Goal: Information Seeking & Learning: Learn about a topic

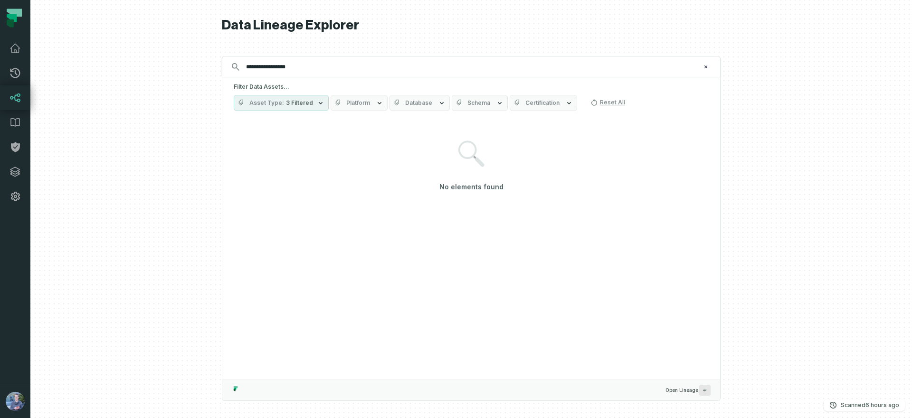
click at [276, 108] on button "Asset Type 3 Filtered" at bounding box center [281, 103] width 95 height 16
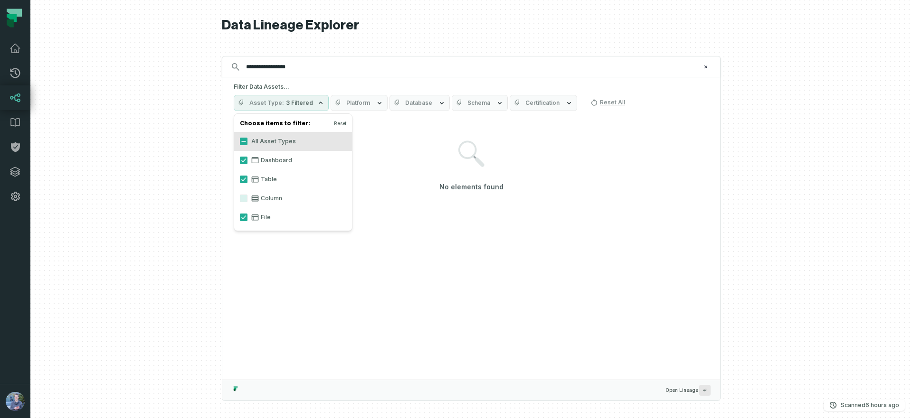
click at [276, 108] on button "Asset Type 3 Filtered" at bounding box center [281, 103] width 95 height 16
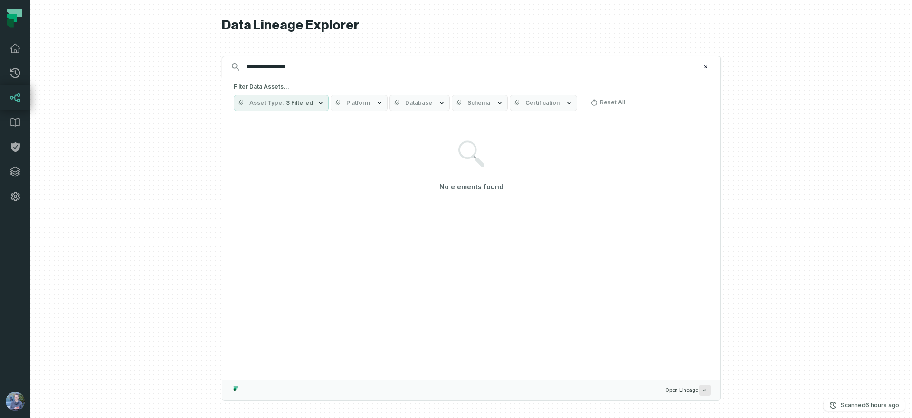
click at [276, 108] on button "Asset Type 3 Filtered" at bounding box center [281, 103] width 95 height 16
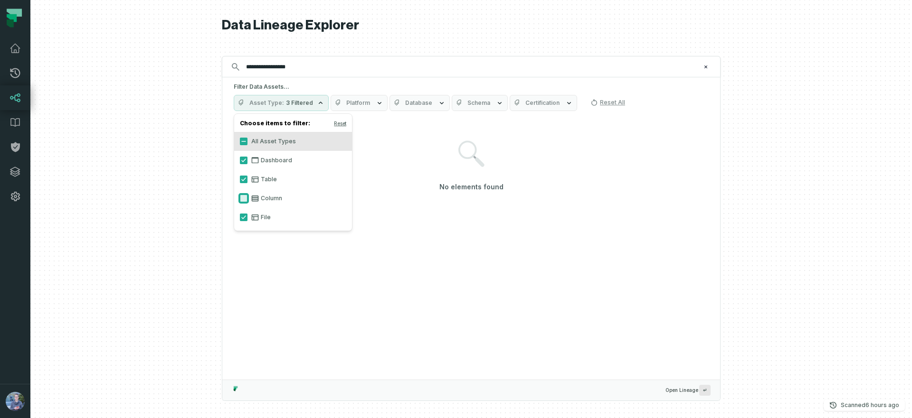
click at [241, 195] on button "Column" at bounding box center [244, 199] width 8 height 8
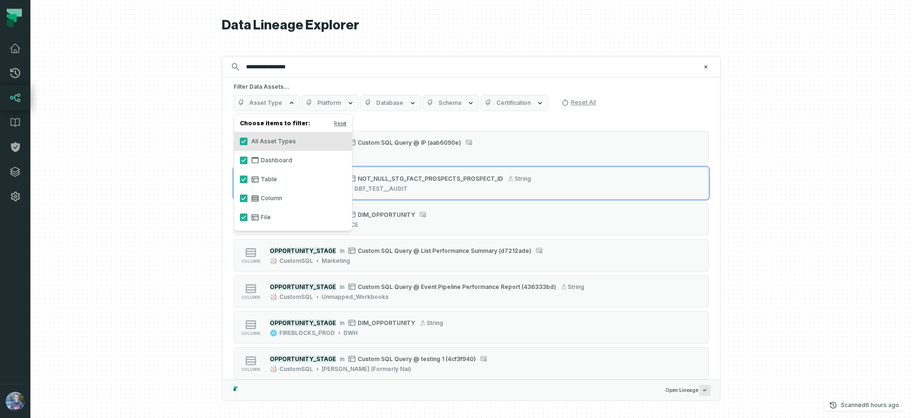
click at [833, 138] on div at bounding box center [471, 209] width 882 height 418
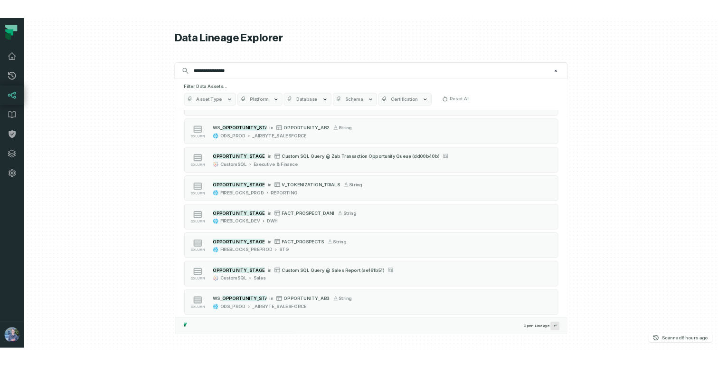
scroll to position [519, 0]
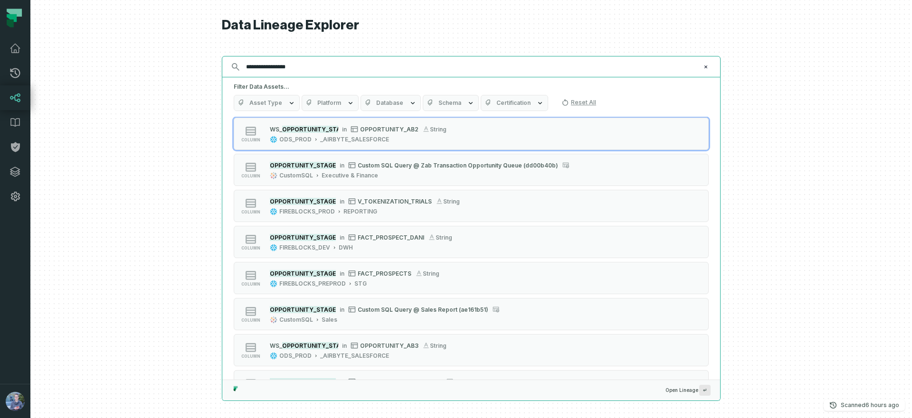
click at [327, 70] on input "**********" at bounding box center [470, 66] width 460 height 15
paste input "text"
type input "**********"
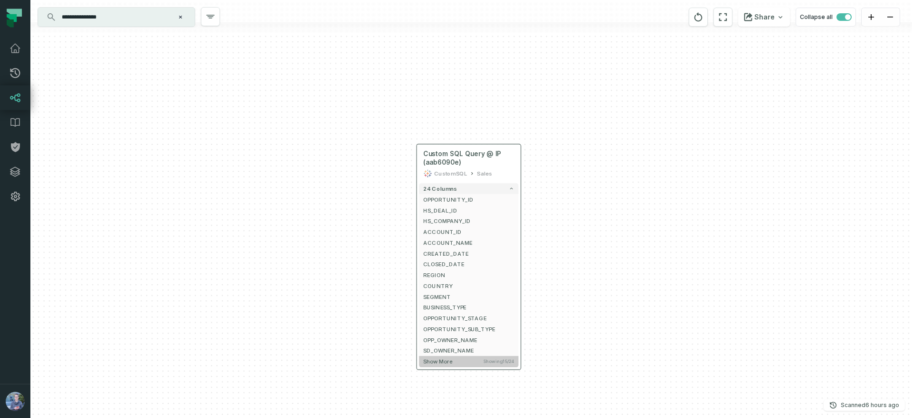
click at [441, 364] on span "Show more" at bounding box center [437, 362] width 29 height 7
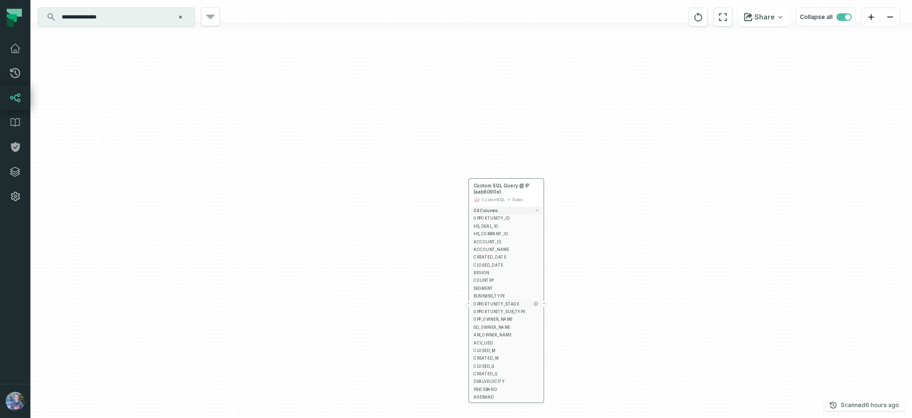
click at [485, 301] on span "OPPORTUNITY_STAGE" at bounding box center [507, 304] width 66 height 6
click at [468, 305] on button "+" at bounding box center [468, 304] width 7 height 7
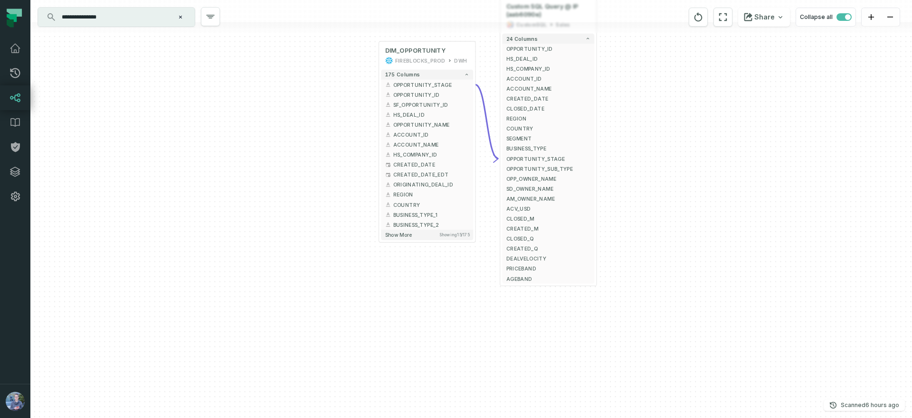
drag, startPoint x: 271, startPoint y: 363, endPoint x: 274, endPoint y: 173, distance: 190.5
click at [274, 173] on div "+ DIM_OPPORTUNITY FIREBLOCKS_PROD DWH + 175 columns + OPPORTUNITY_STAGE + + OPP…" at bounding box center [471, 209] width 882 height 418
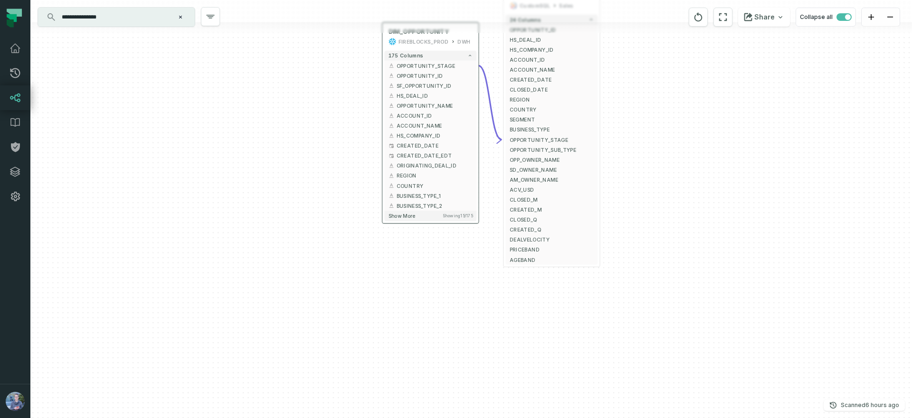
click at [430, 222] on div "175 columns + OPPORTUNITY_STAGE + + OPPORTUNITY_ID + + SF_OPPORTUNITY_ID + + HS…" at bounding box center [430, 135] width 96 height 174
click at [401, 213] on span "Show more" at bounding box center [402, 216] width 27 height 6
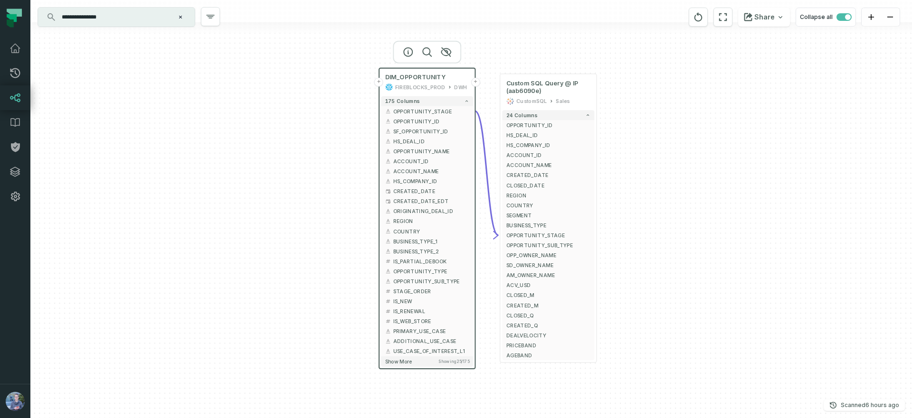
drag, startPoint x: 276, startPoint y: 174, endPoint x: 272, endPoint y: 219, distance: 45.3
click at [272, 219] on div "+ DIM_OPPORTUNITY FIREBLOCKS_PROD DWH + 175 columns + OPPORTUNITY_STAGE + + OPP…" at bounding box center [471, 209] width 882 height 418
click at [419, 108] on span "OPPORTUNITY_STAGE" at bounding box center [431, 111] width 76 height 8
click at [377, 109] on button "+" at bounding box center [378, 110] width 9 height 9
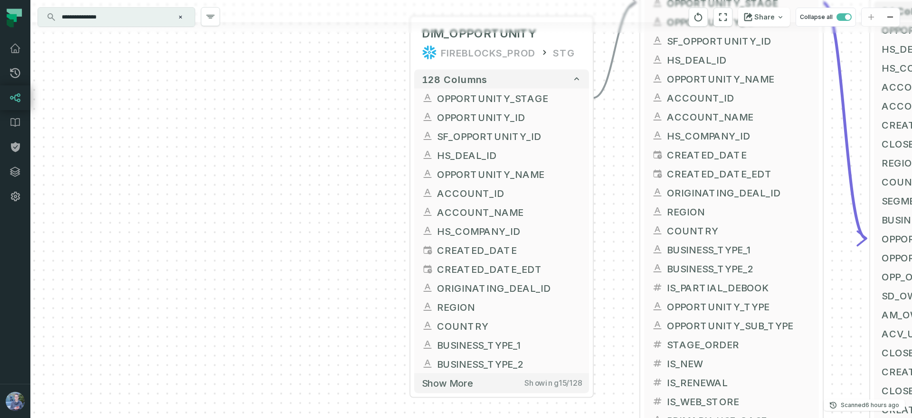
drag, startPoint x: 299, startPoint y: 216, endPoint x: 329, endPoint y: 45, distance: 173.2
click at [329, 45] on div "+ DIM_OPPORTUNITY FIREBLOCKS_PROD STG + 128 columns + OPPORTUNITY_STAGE - + OPP…" at bounding box center [471, 209] width 882 height 418
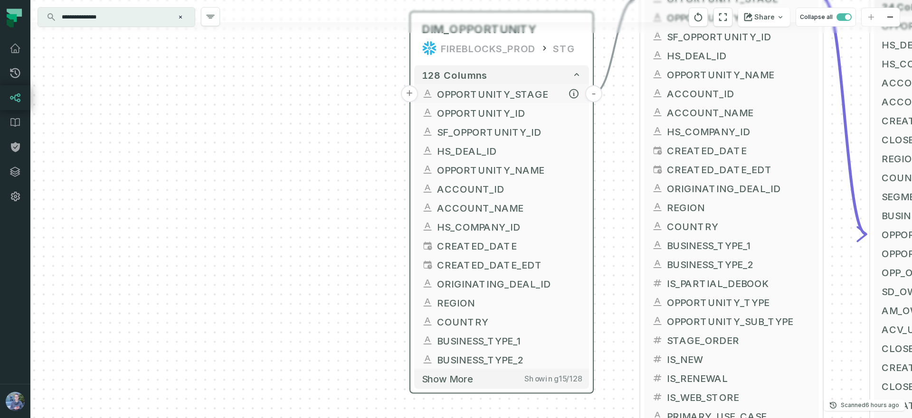
click at [413, 94] on button "+" at bounding box center [409, 93] width 17 height 17
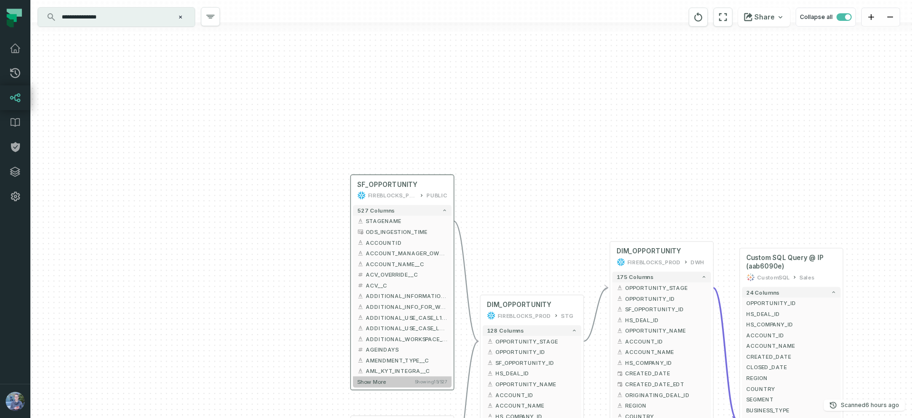
click at [372, 386] on button "Show more Showing 15 / 527" at bounding box center [402, 382] width 99 height 11
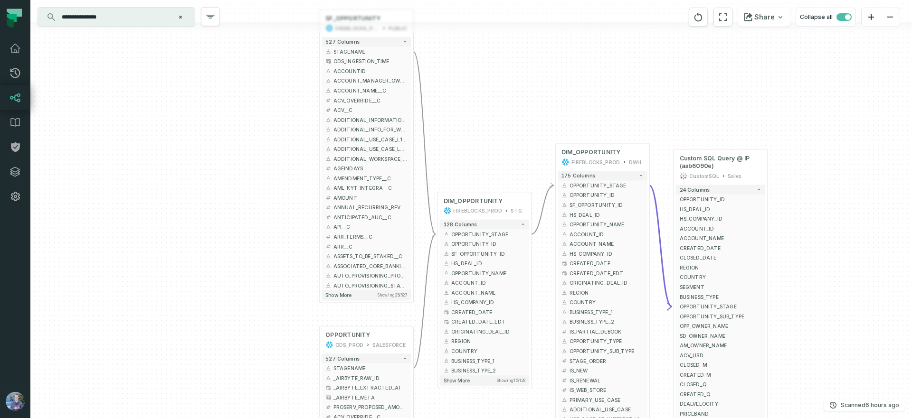
drag, startPoint x: 310, startPoint y: 305, endPoint x: 290, endPoint y: 148, distance: 158.5
click at [290, 148] on div "+ SF_OPPORTUNITY FIREBLOCKS_PROD PUBLIC + 527 columns + STAGENAME + + ODS_INGES…" at bounding box center [471, 209] width 882 height 418
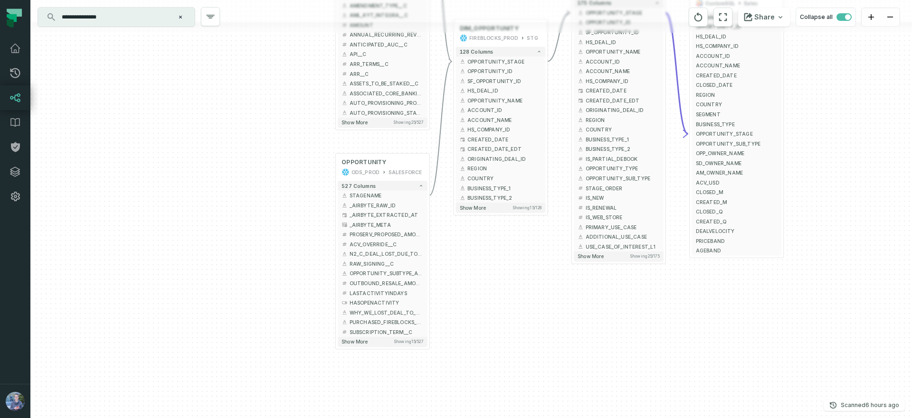
drag, startPoint x: 232, startPoint y: 386, endPoint x: 241, endPoint y: 226, distance: 160.3
click at [241, 226] on div "+ SF_OPPORTUNITY FIREBLOCKS_PROD PUBLIC + 527 columns + STAGENAME + + ODS_INGES…" at bounding box center [471, 209] width 882 height 418
click at [353, 346] on button "Show more Showing 15 / 527" at bounding box center [383, 342] width 90 height 10
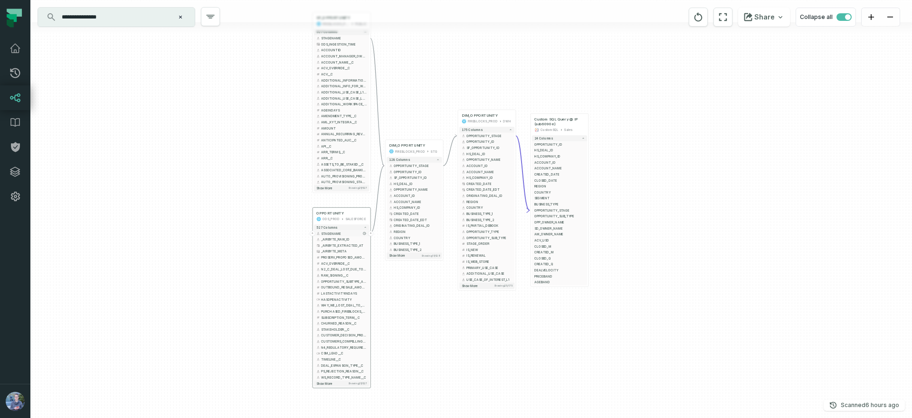
click at [313, 234] on button "+" at bounding box center [312, 233] width 5 height 5
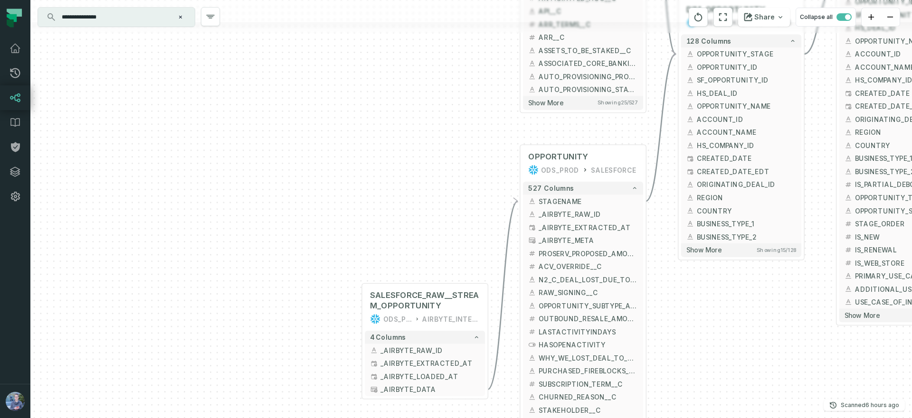
drag, startPoint x: 480, startPoint y: 123, endPoint x: 428, endPoint y: 277, distance: 161.8
click at [428, 277] on div "SALESFORCE_RAW__STREAM_OPPORTUNITY ODS_PROD AIRBYTE_INTERNAL + 4 columns _AIRBY…" at bounding box center [471, 209] width 882 height 418
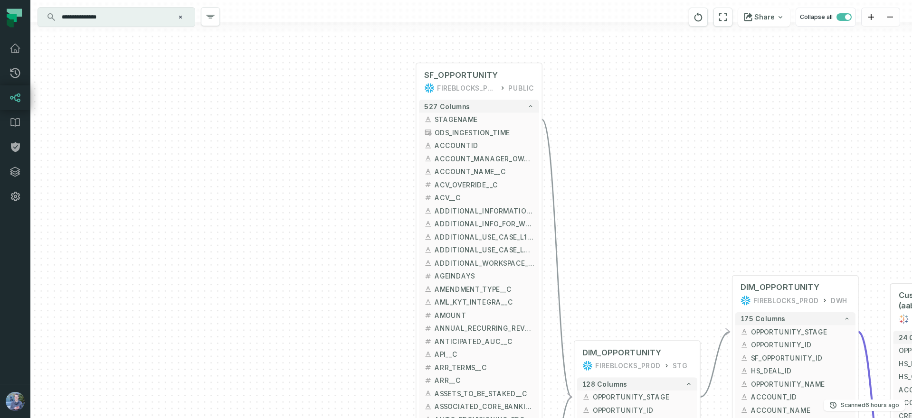
drag, startPoint x: 482, startPoint y: 128, endPoint x: 380, endPoint y: 436, distance: 324.1
click at [380, 418] on html "Pull Requests Dashboard Lineage Data Catalog Policies Integrations Settings [PE…" at bounding box center [456, 209] width 912 height 418
click at [415, 118] on button "+" at bounding box center [416, 120] width 12 height 12
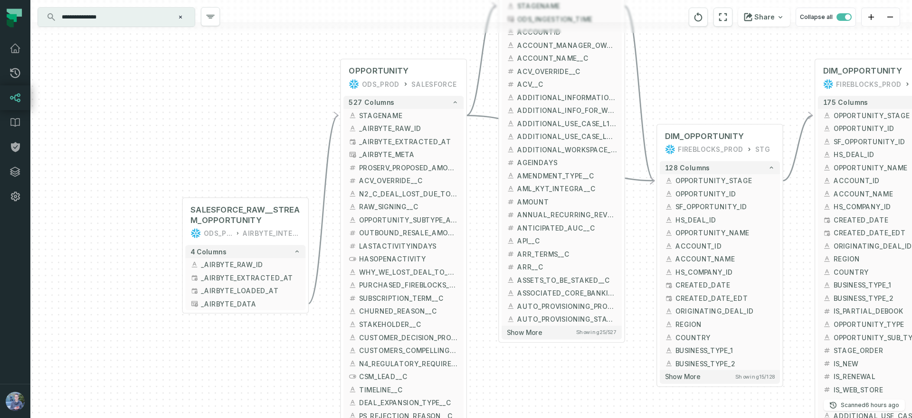
drag, startPoint x: 272, startPoint y: 134, endPoint x: 355, endPoint y: 20, distance: 141.1
click at [355, 19] on div "SALESFORCE_RAW__STREAM_OPPORTUNITY ODS_PROD AIRBYTE_INTERNAL + 4 columns _AIRBY…" at bounding box center [471, 209] width 882 height 418
click at [284, 211] on button at bounding box center [290, 213] width 21 height 21
